Goal: Information Seeking & Learning: Learn about a topic

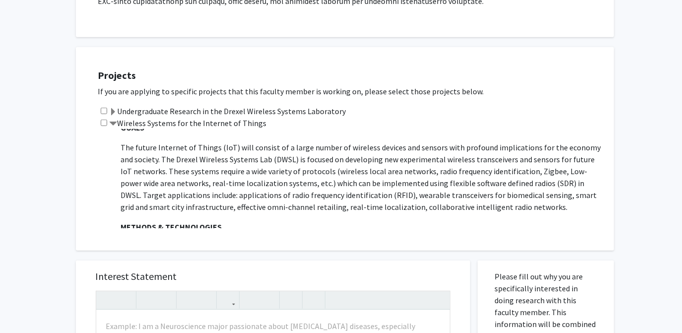
scroll to position [263, 0]
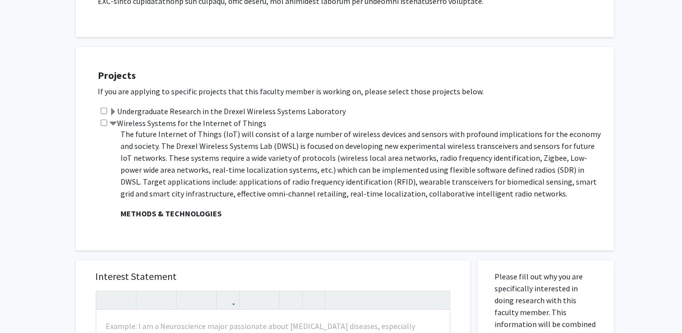
click at [363, 166] on p "The future Internet of Things (IoT) will consist of a large number of wireless …" at bounding box center [362, 163] width 483 height 71
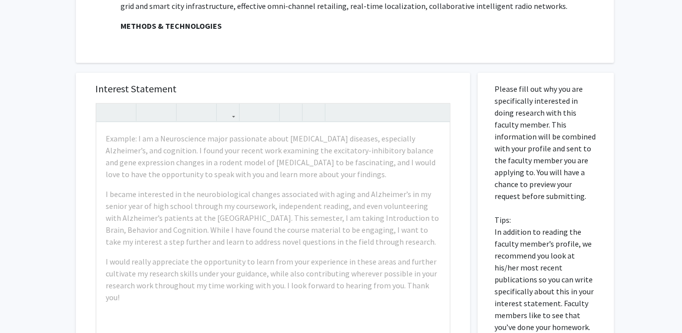
scroll to position [568, 0]
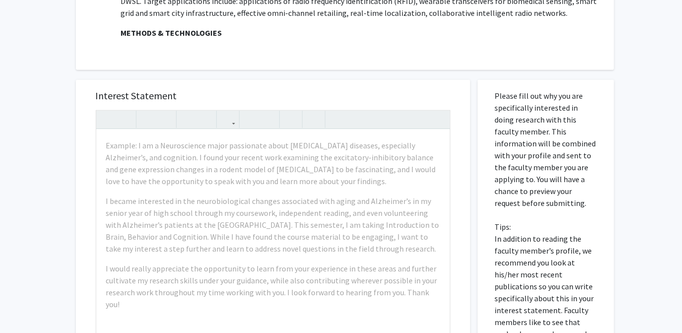
click at [545, 150] on p "Please fill out why you are specifically interested in doing research with this…" at bounding box center [546, 239] width 102 height 298
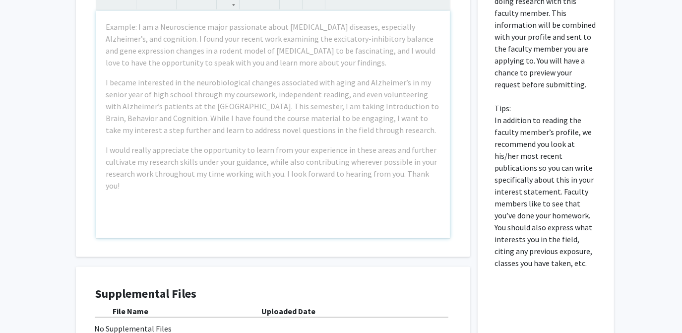
scroll to position [722, 0]
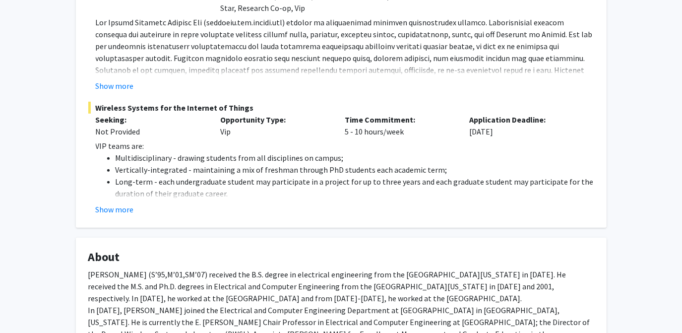
scroll to position [167, 0]
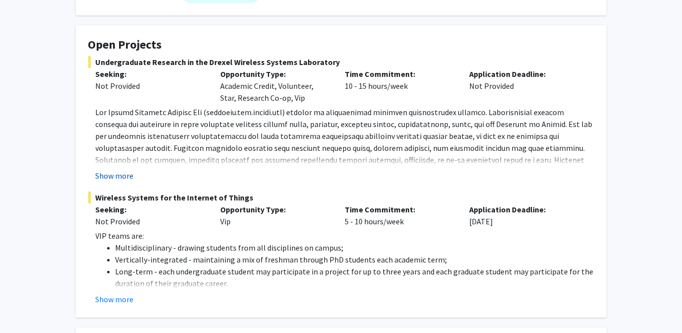
click at [104, 171] on button "Show more" at bounding box center [115, 176] width 38 height 12
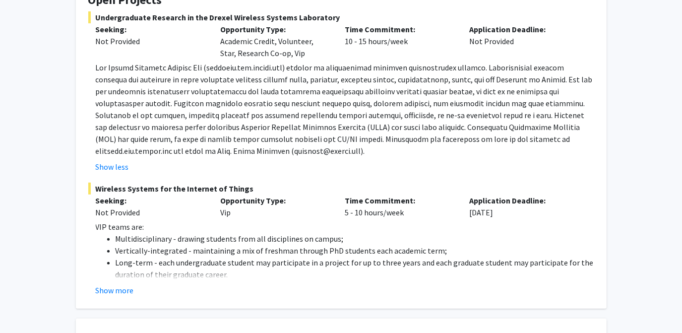
scroll to position [0, 0]
